Goal: Task Accomplishment & Management: Use online tool/utility

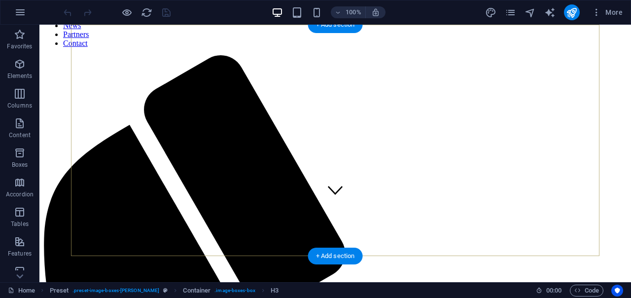
scroll to position [75, 0]
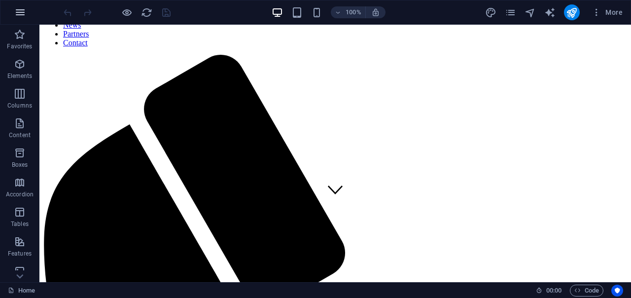
click at [18, 14] on icon "button" at bounding box center [20, 12] width 12 height 12
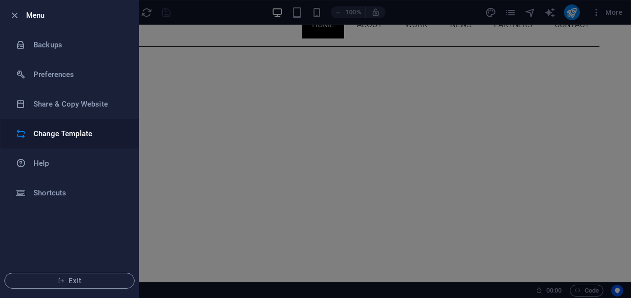
click at [82, 139] on h6 "Change Template" at bounding box center [79, 134] width 91 height 12
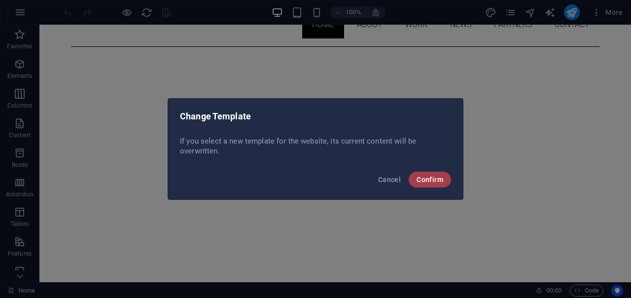
click at [431, 179] on span "Confirm" at bounding box center [430, 180] width 27 height 8
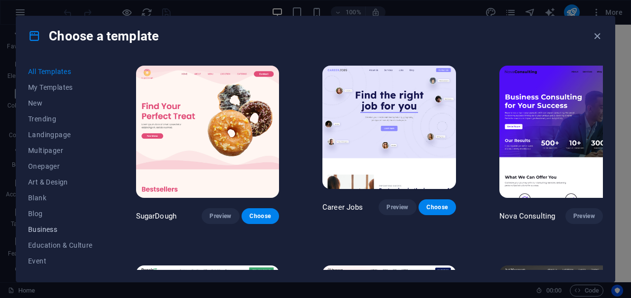
click at [61, 233] on span "Business" at bounding box center [60, 229] width 65 height 8
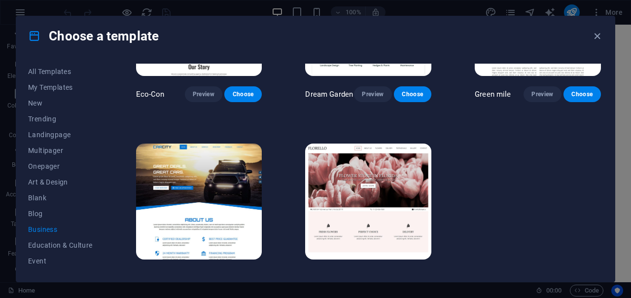
scroll to position [126, 0]
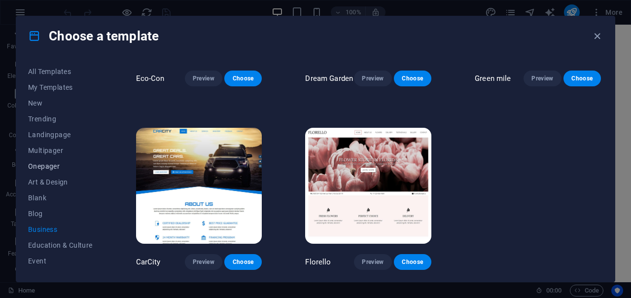
click at [46, 165] on span "Onepager" at bounding box center [60, 166] width 65 height 8
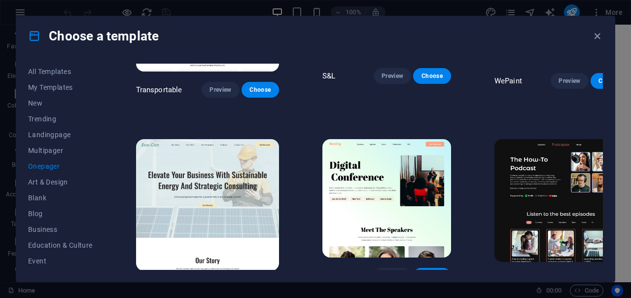
scroll to position [310, 0]
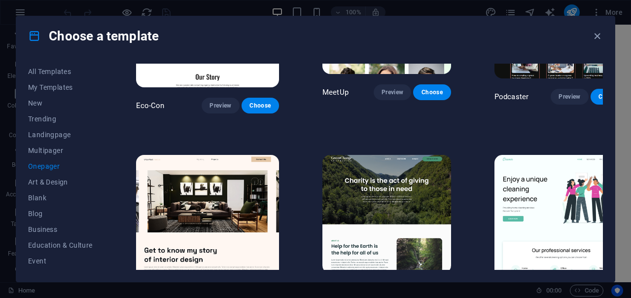
click at [322, 87] on p "MeetUp" at bounding box center [335, 92] width 26 height 10
click at [421, 88] on span "Choose" at bounding box center [432, 92] width 22 height 8
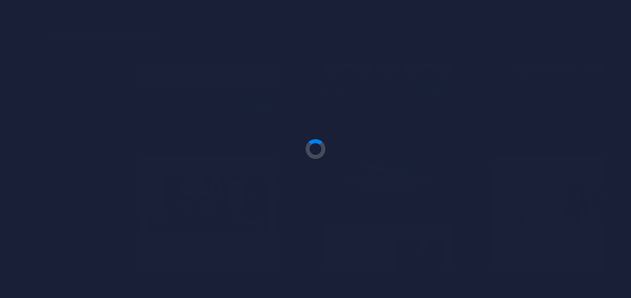
click at [412, 67] on div at bounding box center [315, 149] width 631 height 298
click at [415, 258] on div at bounding box center [315, 149] width 631 height 298
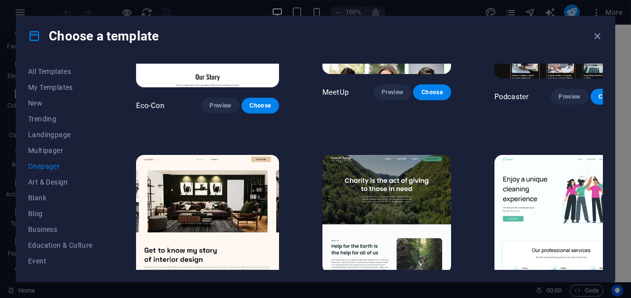
scroll to position [91, 0]
